Goal: Task Accomplishment & Management: Use online tool/utility

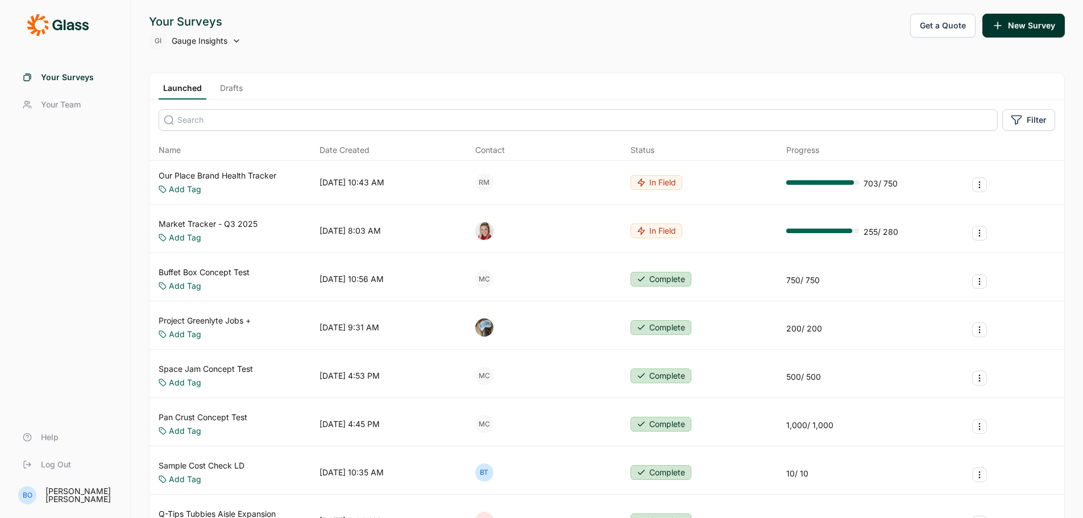
click at [234, 174] on link "Our Place Brand Health Tracker" at bounding box center [218, 175] width 118 height 11
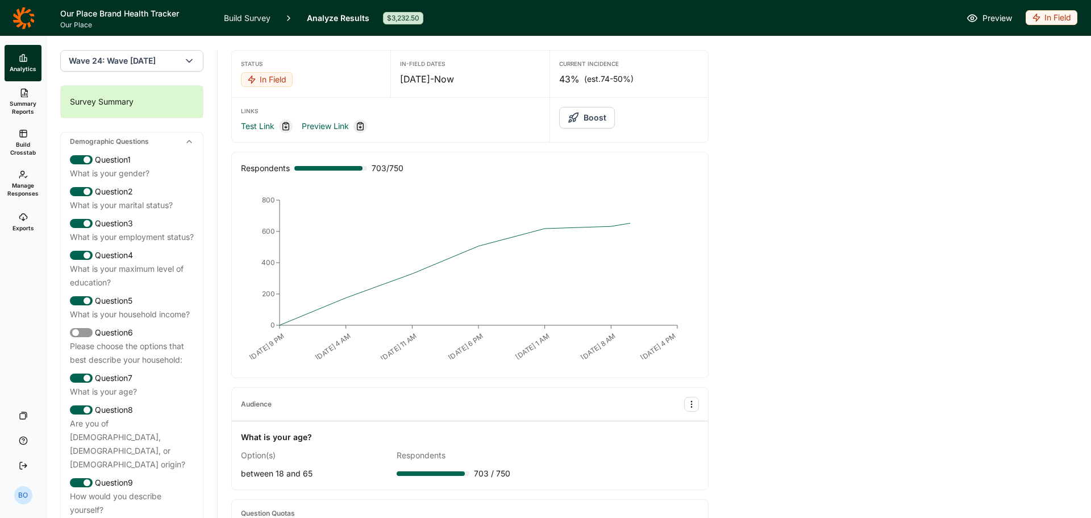
click at [592, 116] on button "Boost" at bounding box center [587, 118] width 56 height 22
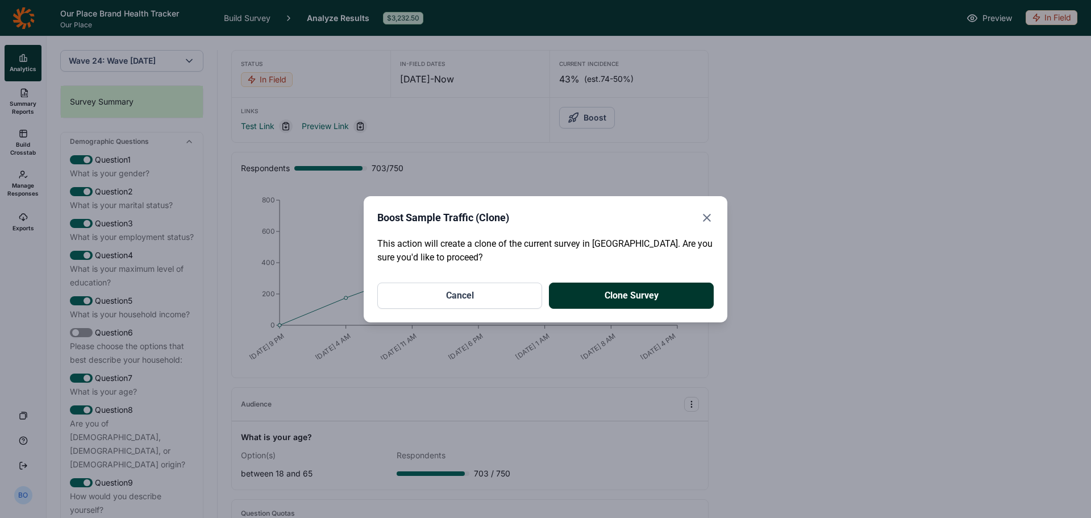
click at [636, 296] on button "Clone Survey" at bounding box center [631, 295] width 165 height 26
